Goal: Check status: Check status

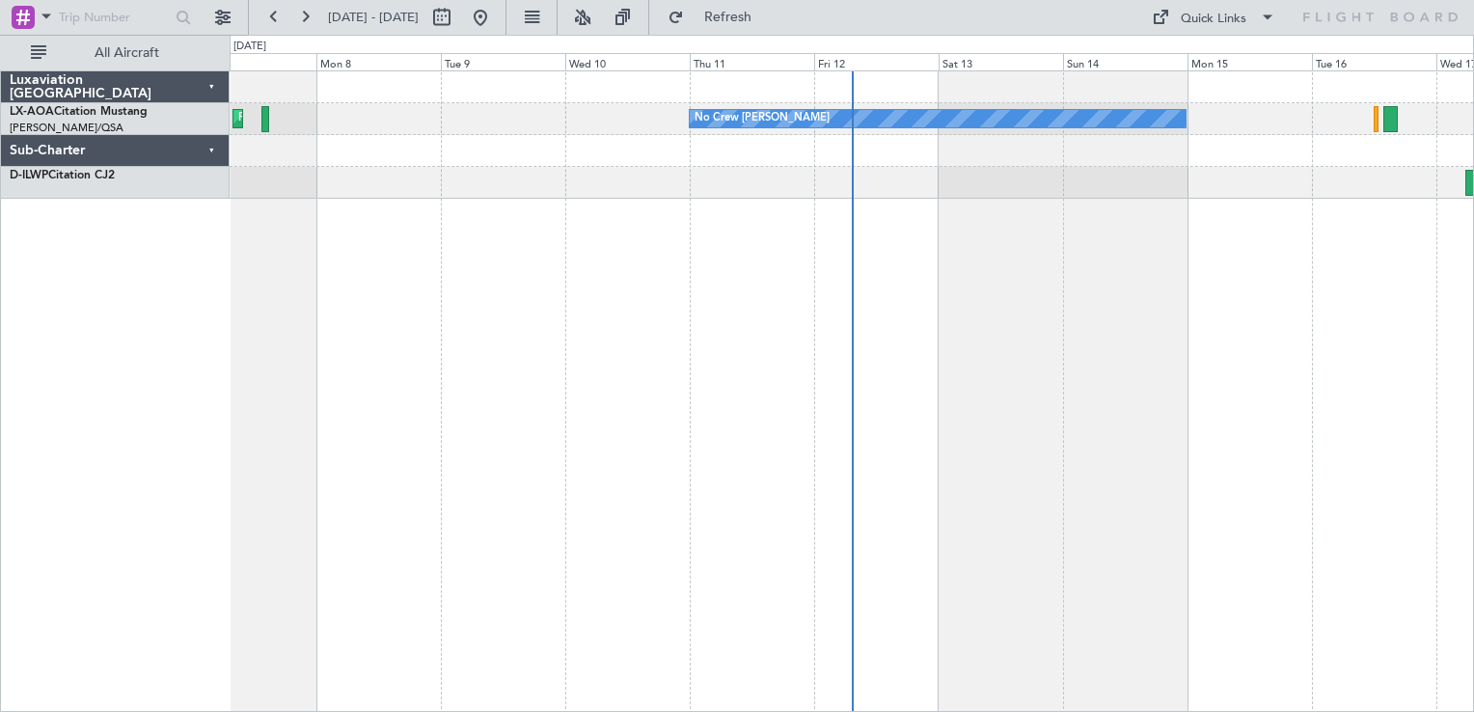
click at [677, 433] on div "No Crew [PERSON_NAME] Planned Maint [GEOGRAPHIC_DATA] ([GEOGRAPHIC_DATA]) No Cr…" at bounding box center [852, 391] width 1244 height 642
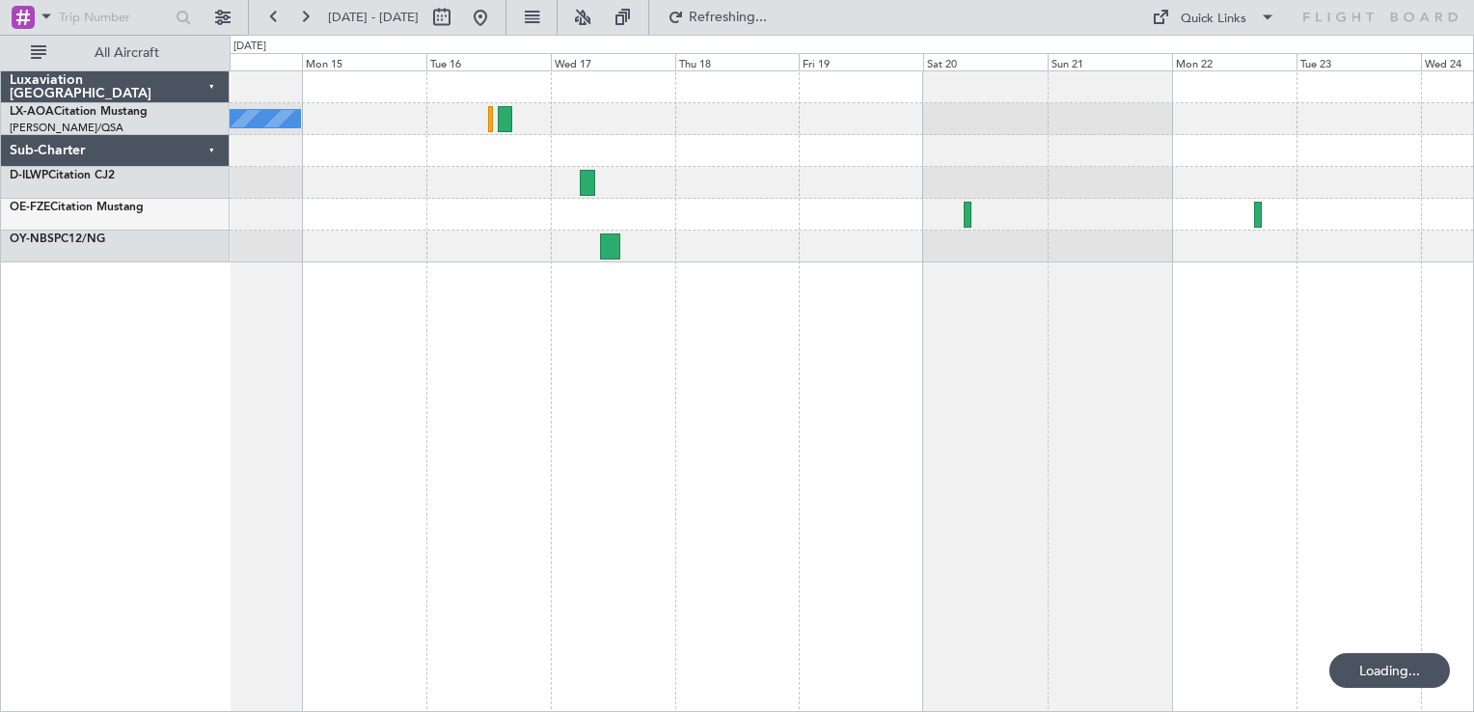
click at [822, 355] on div "No Crew [PERSON_NAME]" at bounding box center [852, 391] width 1244 height 642
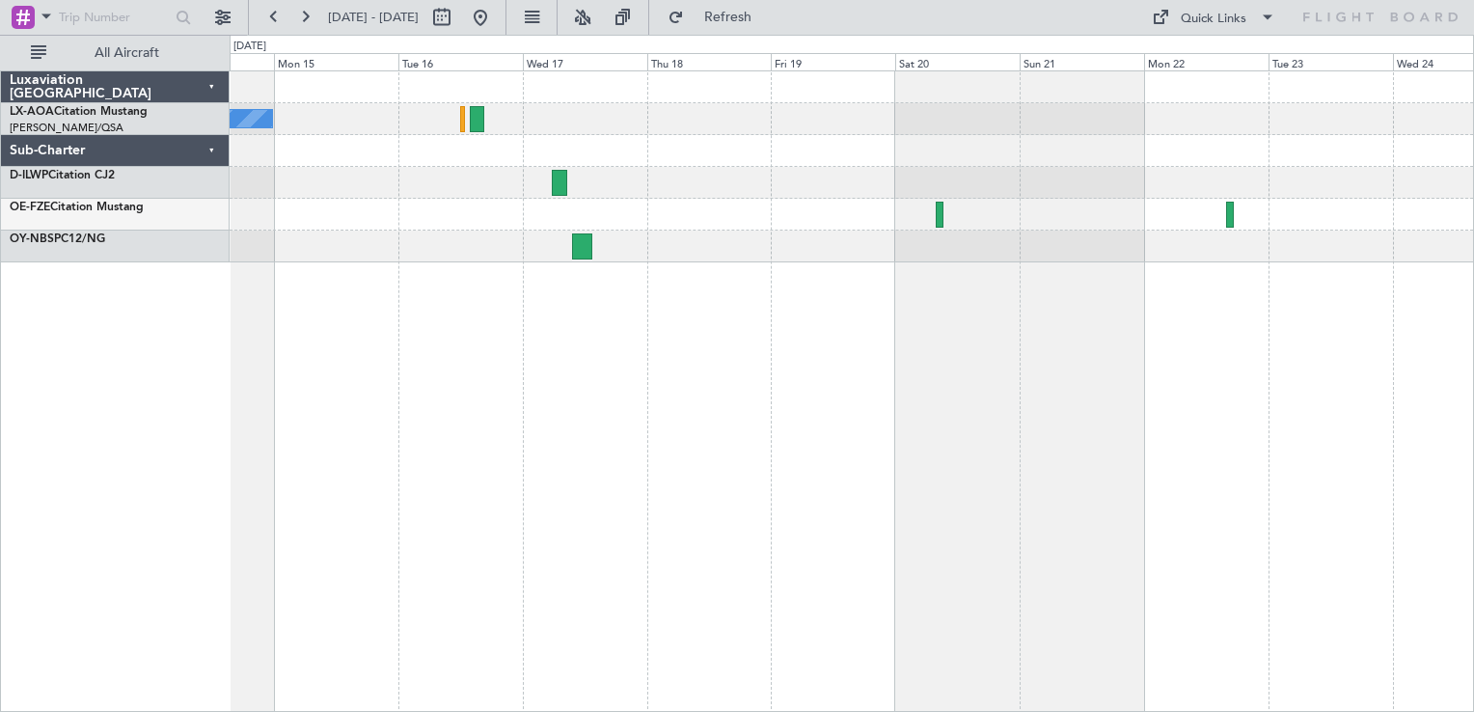
click at [783, 325] on div "No Crew [PERSON_NAME] No [GEOGRAPHIC_DATA] ([GEOGRAPHIC_DATA])" at bounding box center [852, 391] width 1244 height 642
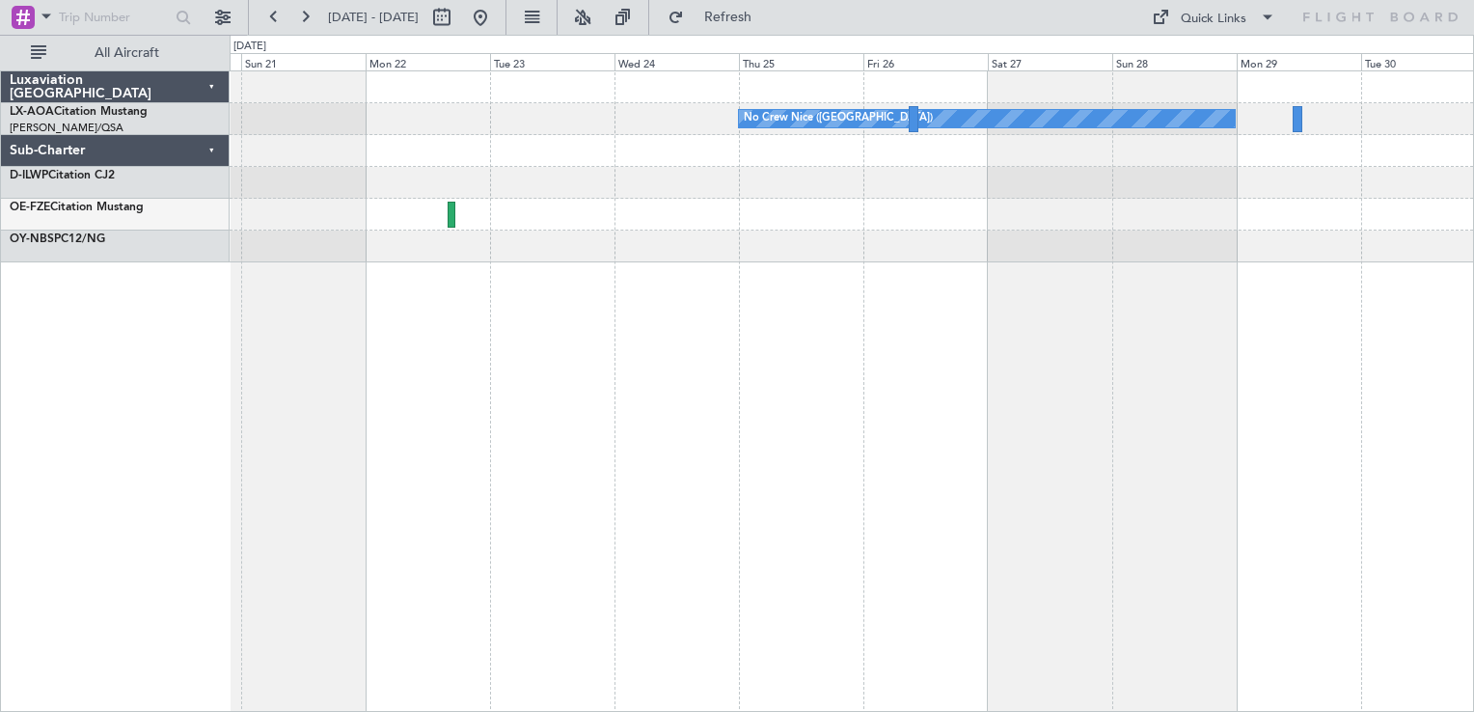
click at [600, 320] on div "No Crew Nice ([GEOGRAPHIC_DATA])" at bounding box center [852, 391] width 1244 height 642
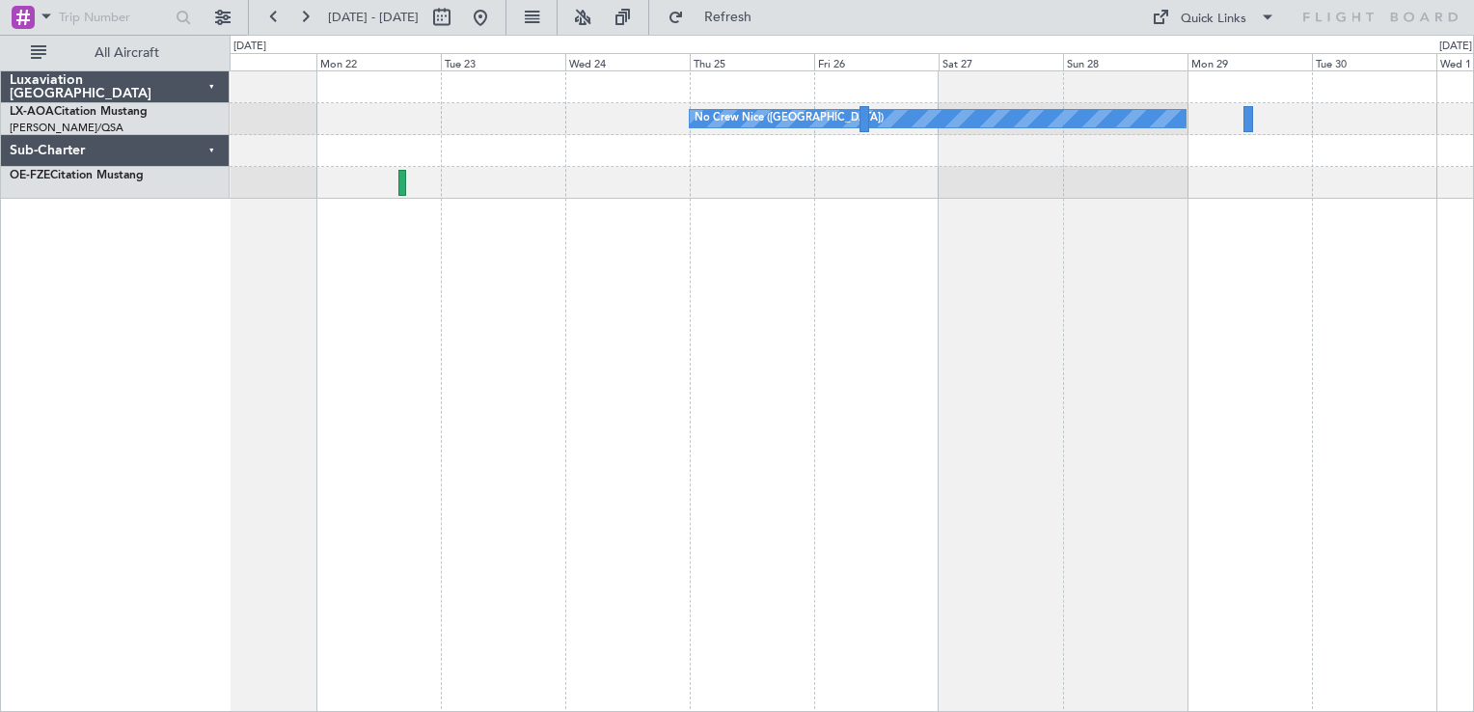
click at [695, 340] on div "No Crew Nice ([GEOGRAPHIC_DATA])" at bounding box center [852, 391] width 1244 height 642
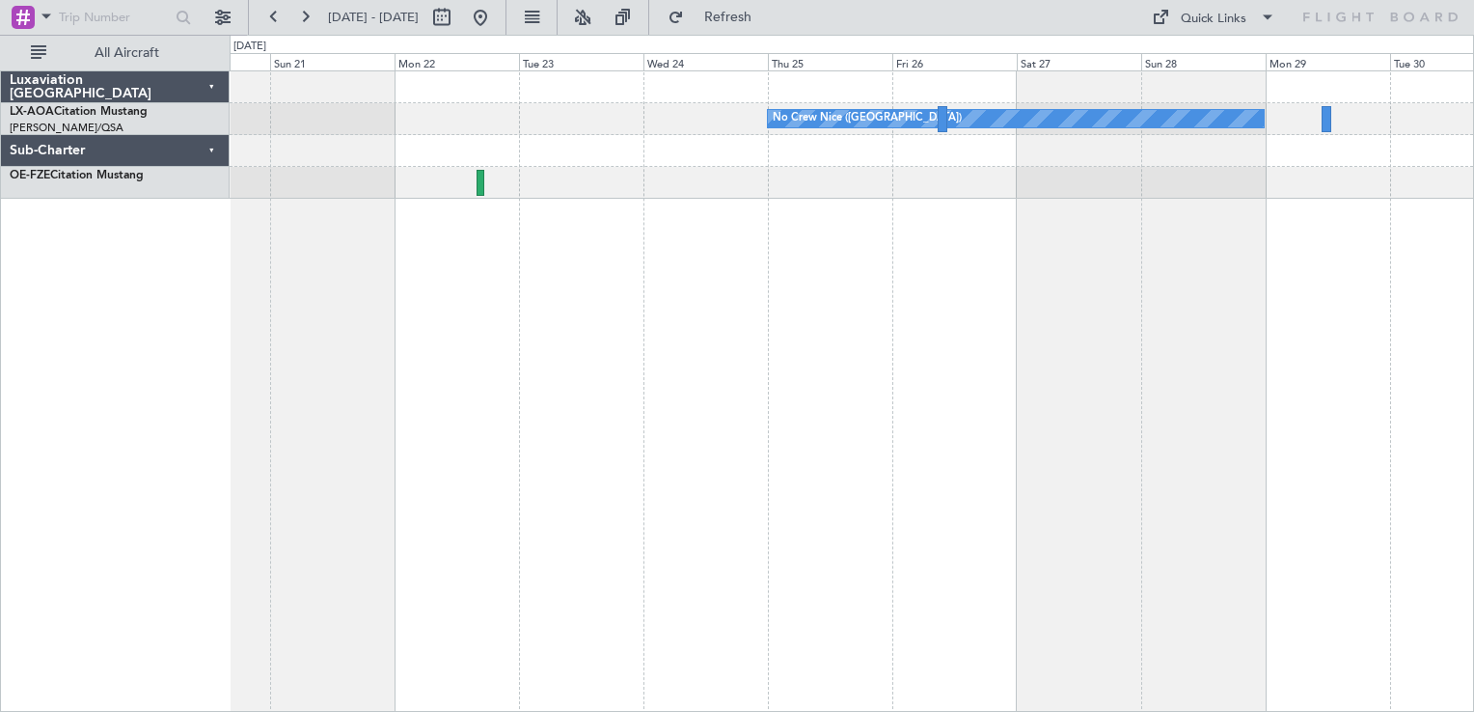
click at [1223, 251] on div "No Crew Nice ([GEOGRAPHIC_DATA])" at bounding box center [852, 391] width 1244 height 642
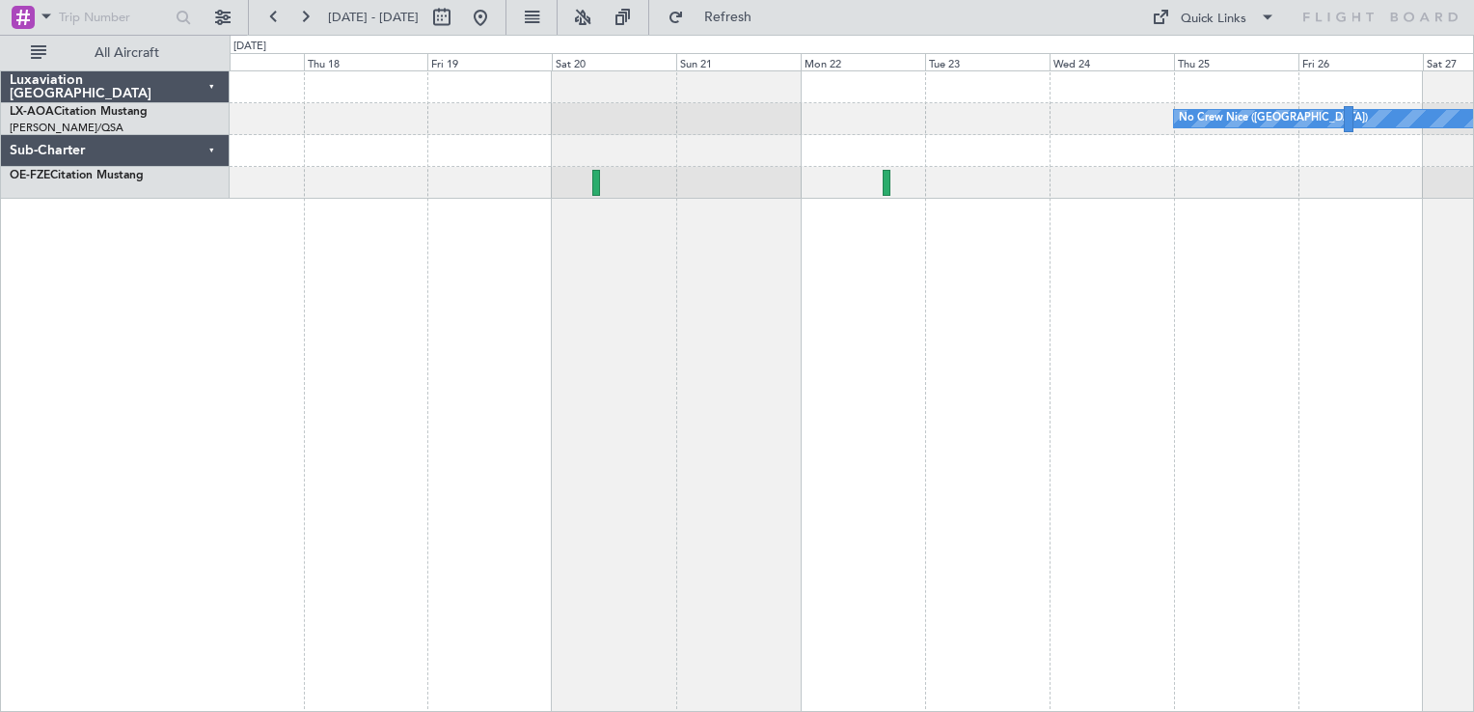
click at [940, 133] on div "No Crew Nice ([GEOGRAPHIC_DATA]) No Crew [PERSON_NAME]" at bounding box center [851, 119] width 1243 height 32
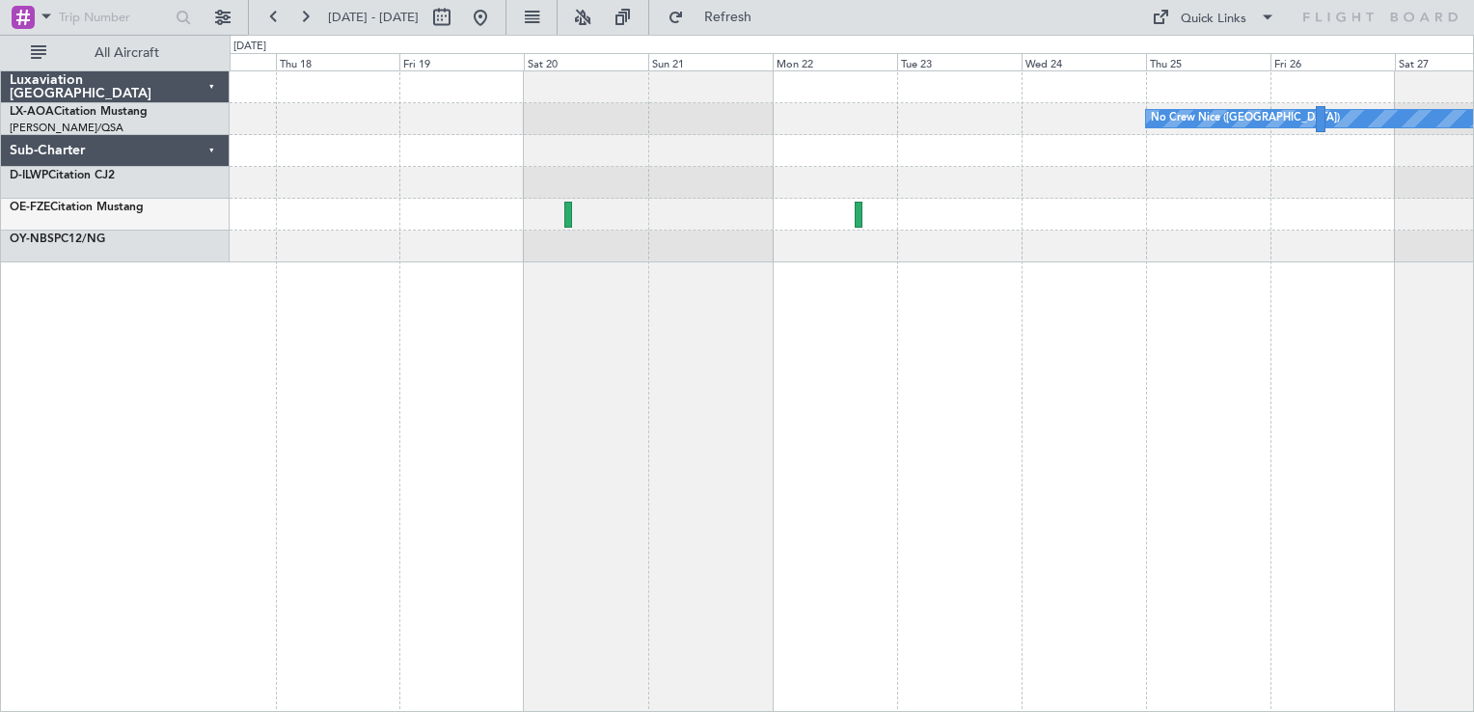
click at [536, 289] on div "No Crew Nice ([GEOGRAPHIC_DATA])" at bounding box center [852, 391] width 1244 height 642
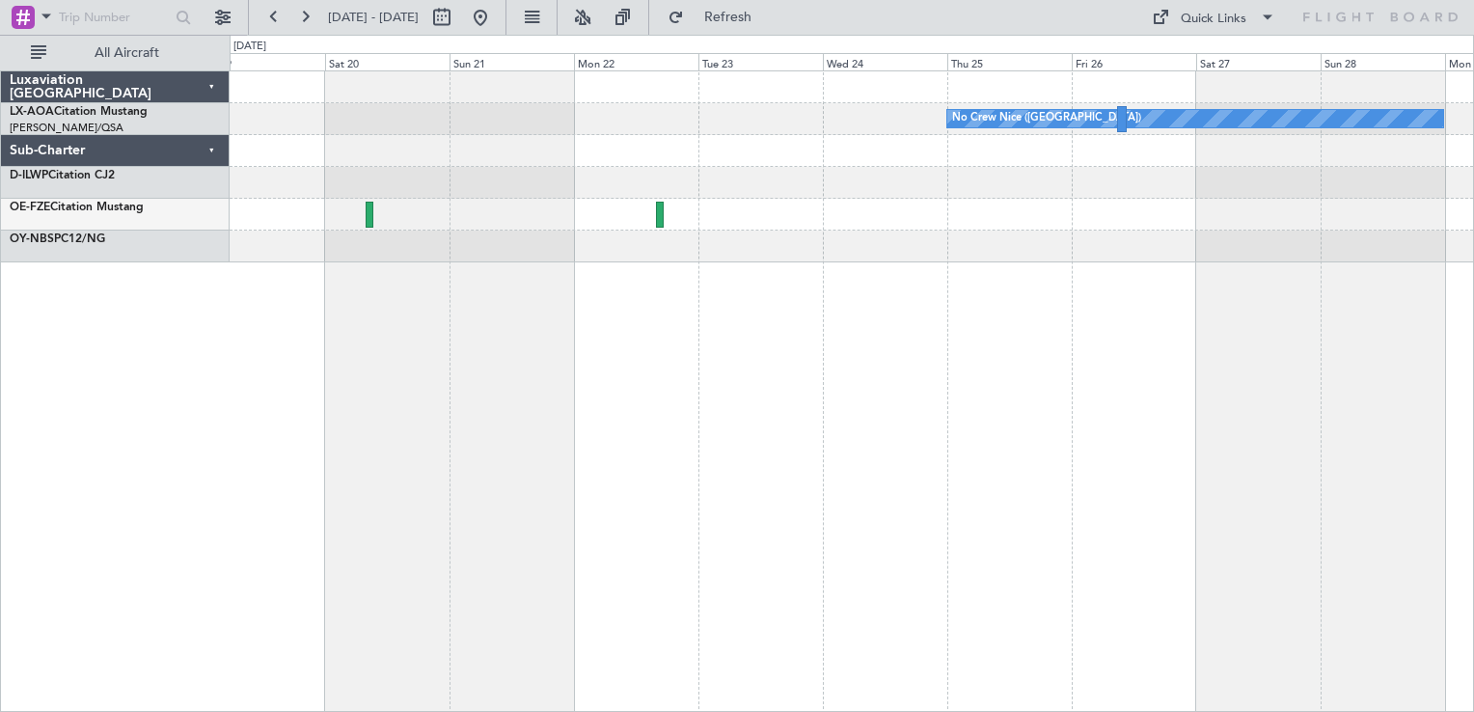
click at [724, 226] on div "No Crew Nice ([GEOGRAPHIC_DATA])" at bounding box center [852, 391] width 1244 height 642
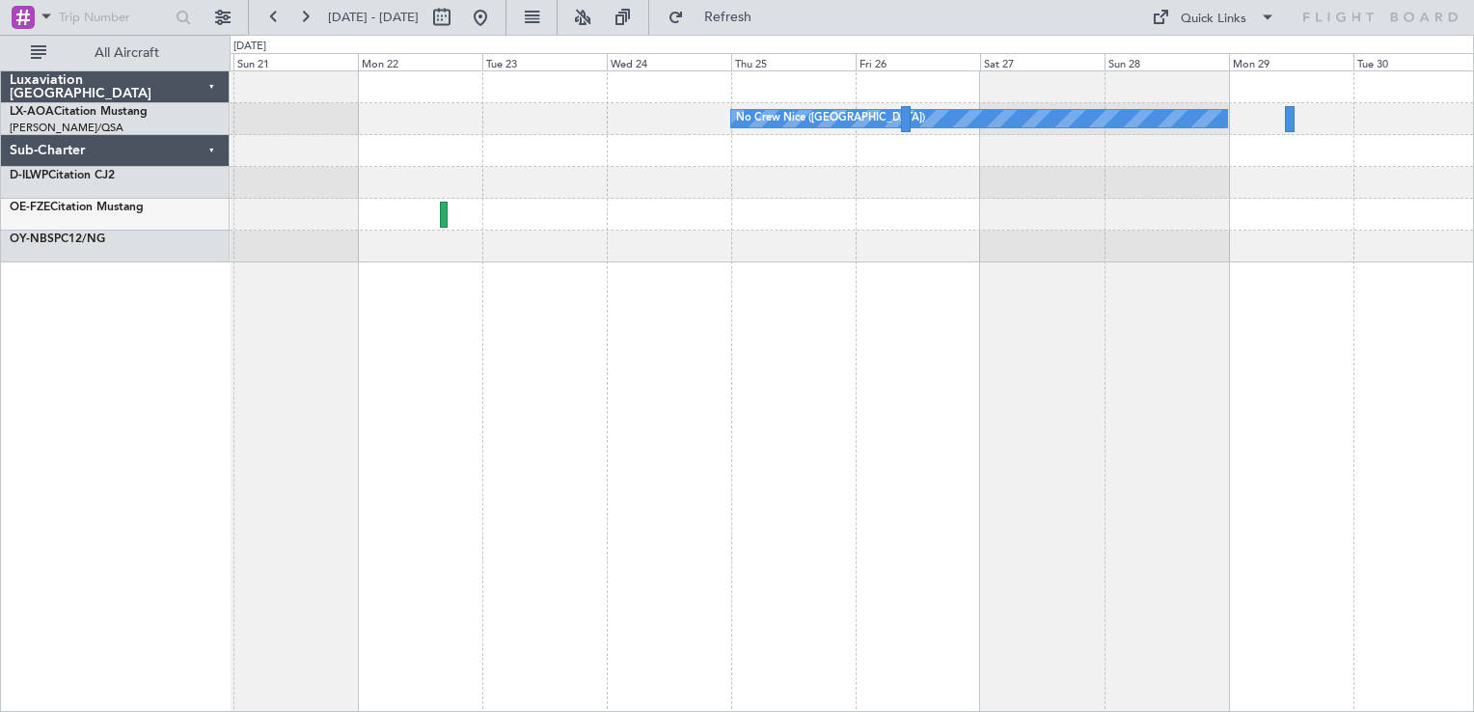
click at [880, 226] on div at bounding box center [851, 215] width 1243 height 32
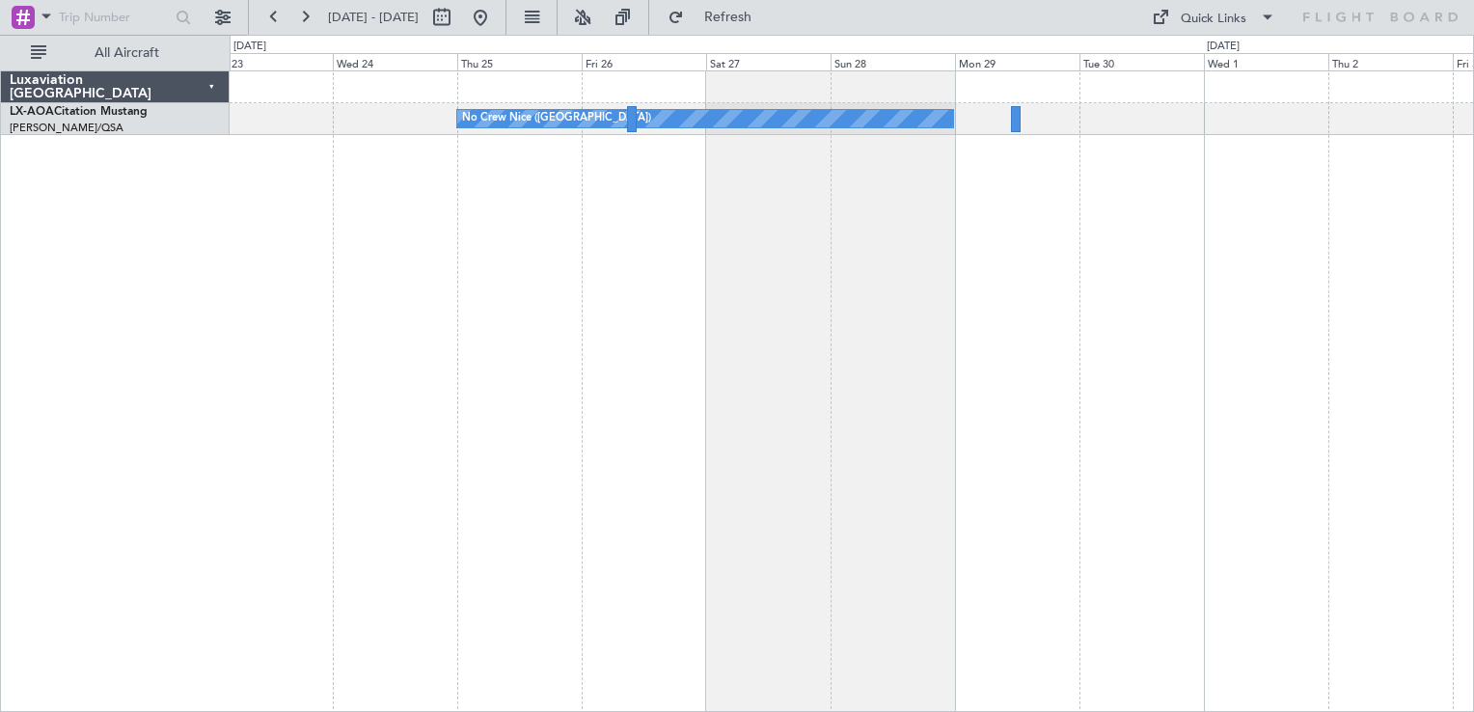
click at [643, 261] on div "No Crew Nice ([GEOGRAPHIC_DATA]) No Crew Sabadell" at bounding box center [852, 391] width 1244 height 642
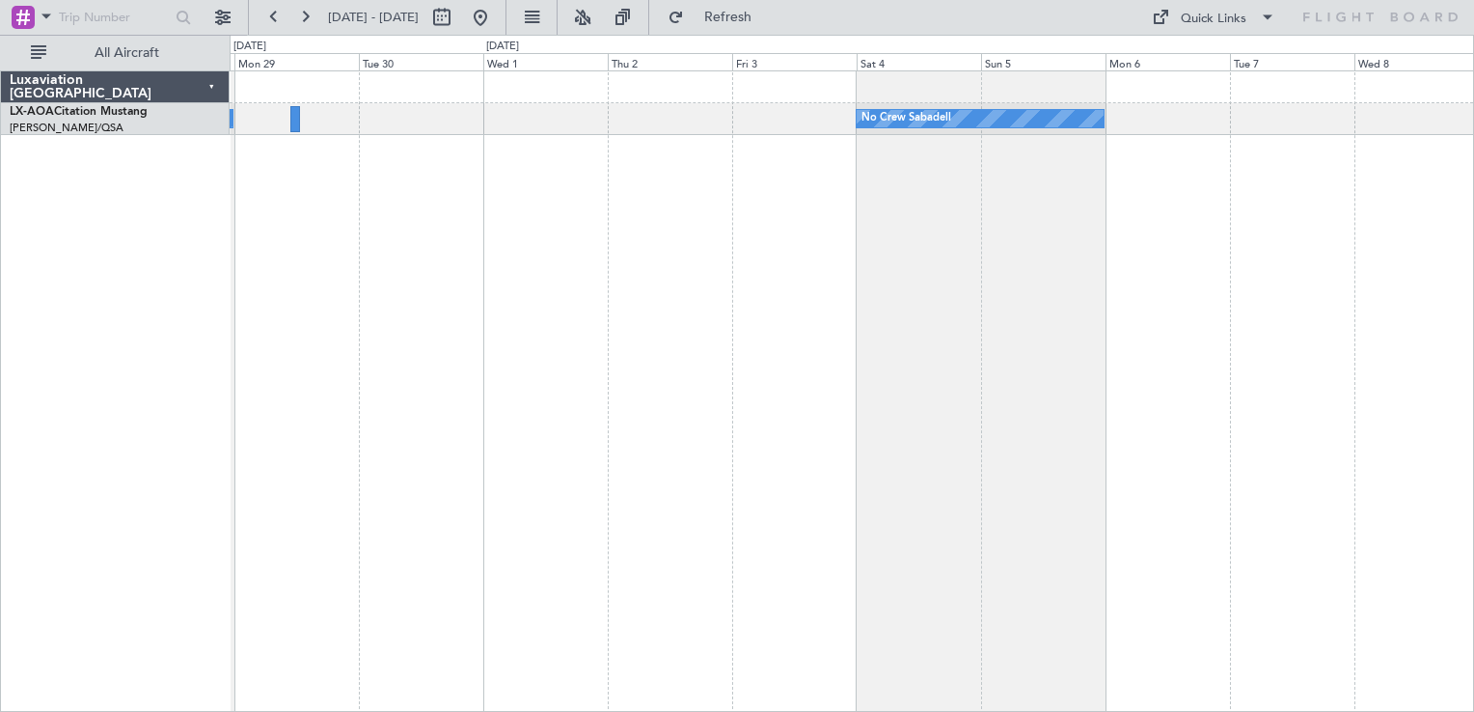
click at [738, 245] on div "No Crew Nice ([GEOGRAPHIC_DATA]) No Crew Sabadell" at bounding box center [852, 391] width 1244 height 642
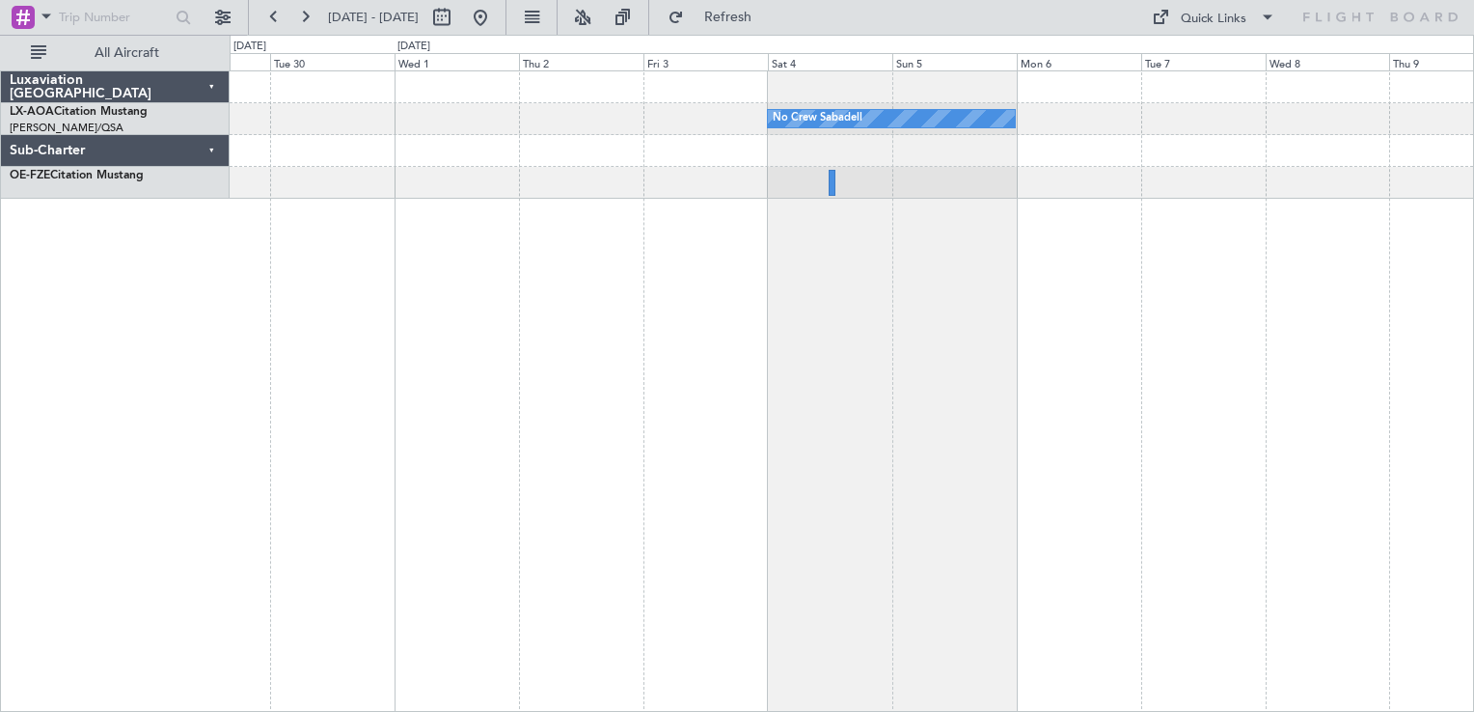
click at [732, 307] on div "No Crew Sabadell No Crew Sabadell No [GEOGRAPHIC_DATA] ([GEOGRAPHIC_DATA])" at bounding box center [852, 391] width 1244 height 642
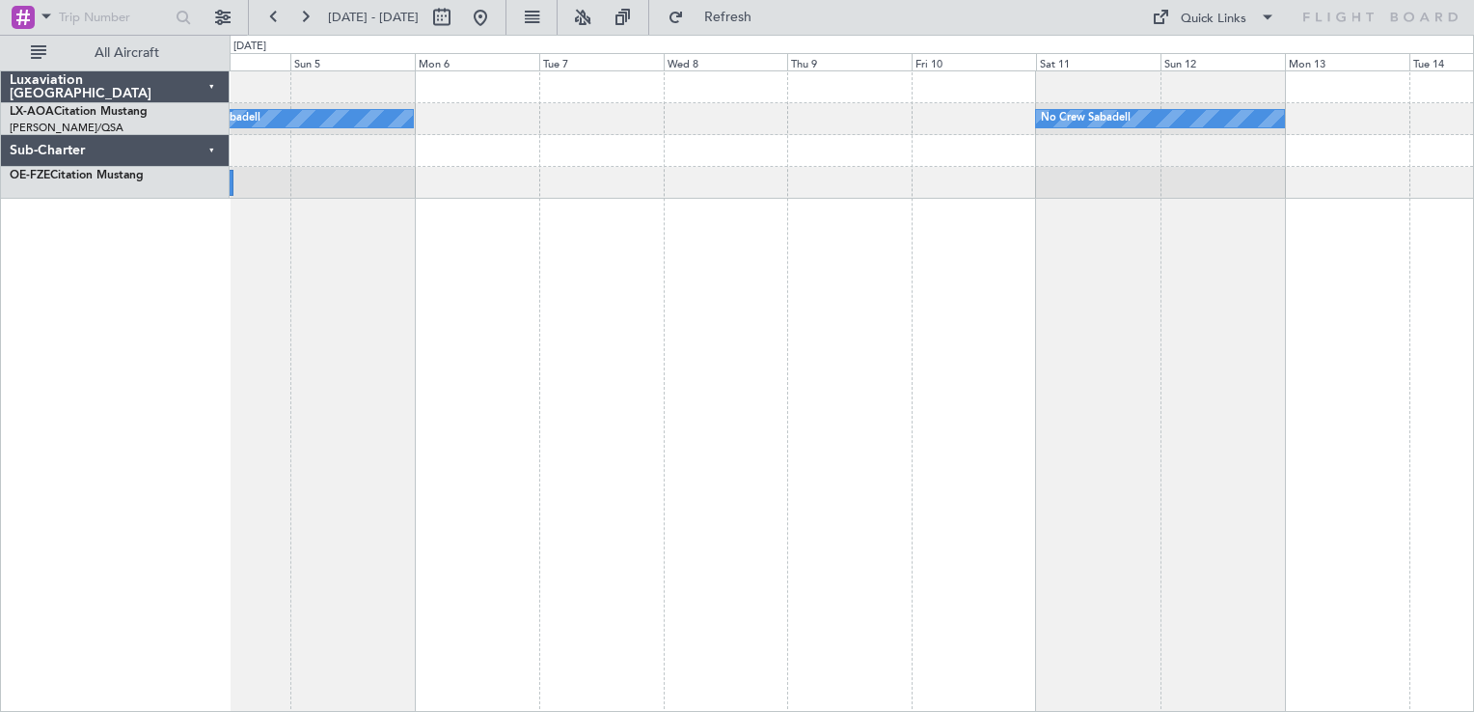
click at [814, 299] on div "No Crew Sabadell No Crew Sabadell" at bounding box center [852, 391] width 1244 height 642
click at [496, 29] on button at bounding box center [480, 17] width 31 height 31
